Goal: Task Accomplishment & Management: Manage account settings

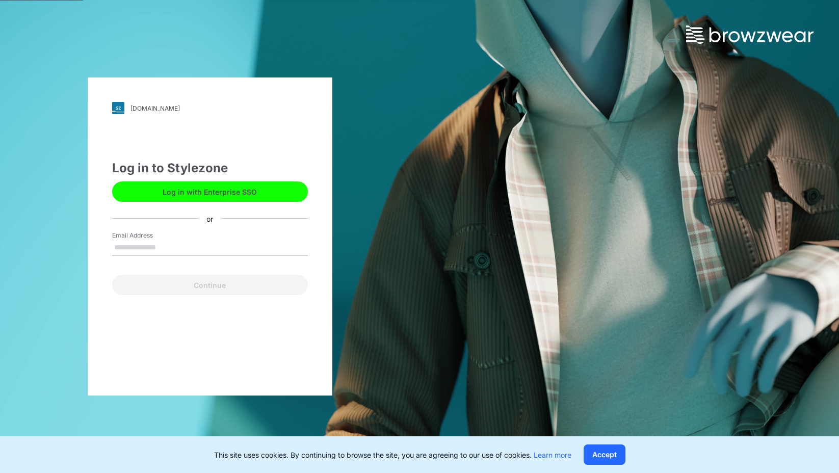
click at [154, 247] on input "Email Address" at bounding box center [210, 247] width 196 height 15
type input "**********"
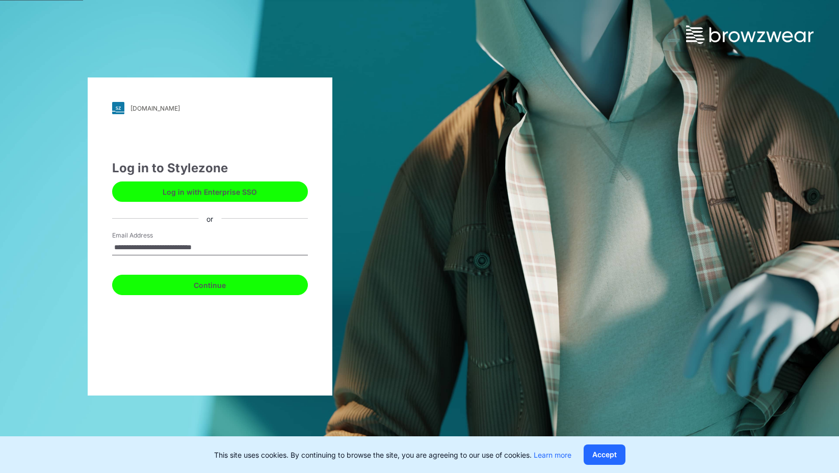
click at [234, 286] on button "Continue" at bounding box center [210, 285] width 196 height 20
click at [228, 293] on button "Continue" at bounding box center [210, 285] width 196 height 20
